Goal: Task Accomplishment & Management: Use online tool/utility

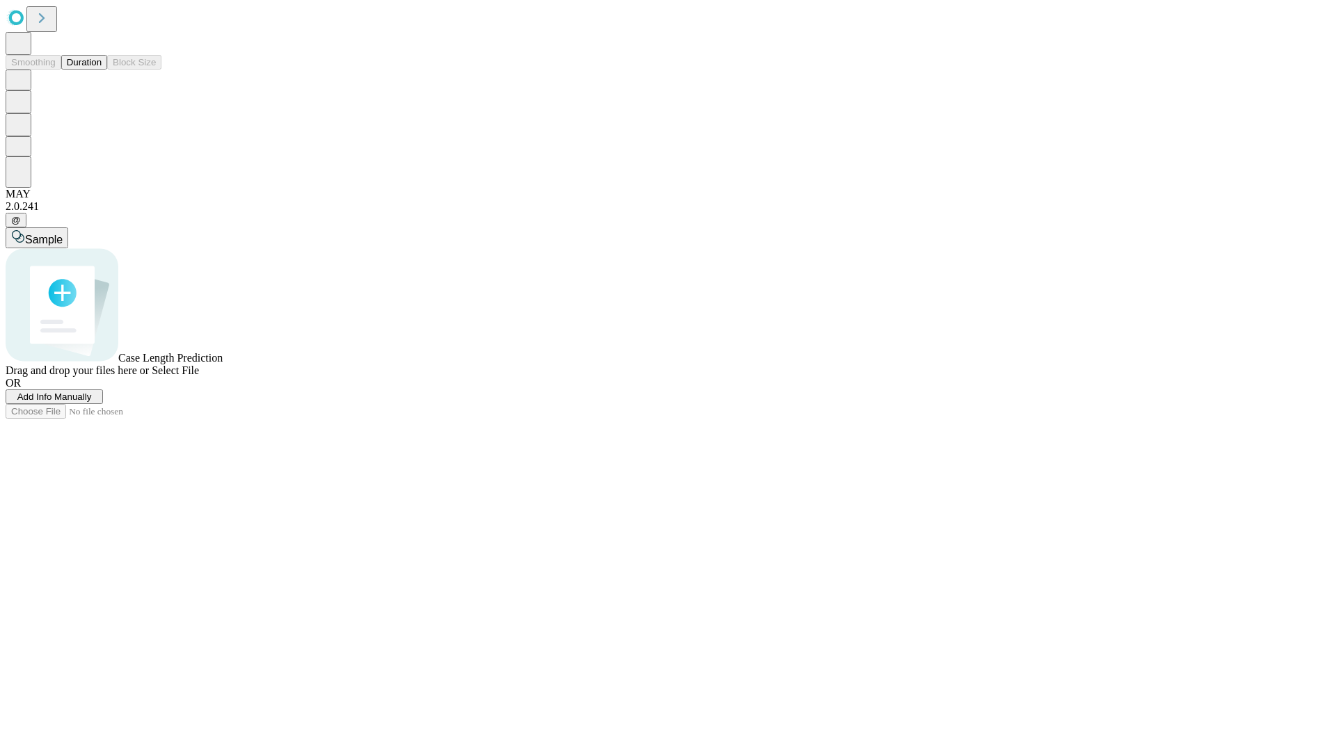
click at [102, 70] on button "Duration" at bounding box center [84, 62] width 46 height 15
click at [199, 376] on span "Select File" at bounding box center [175, 371] width 47 height 12
